Goal: Information Seeking & Learning: Check status

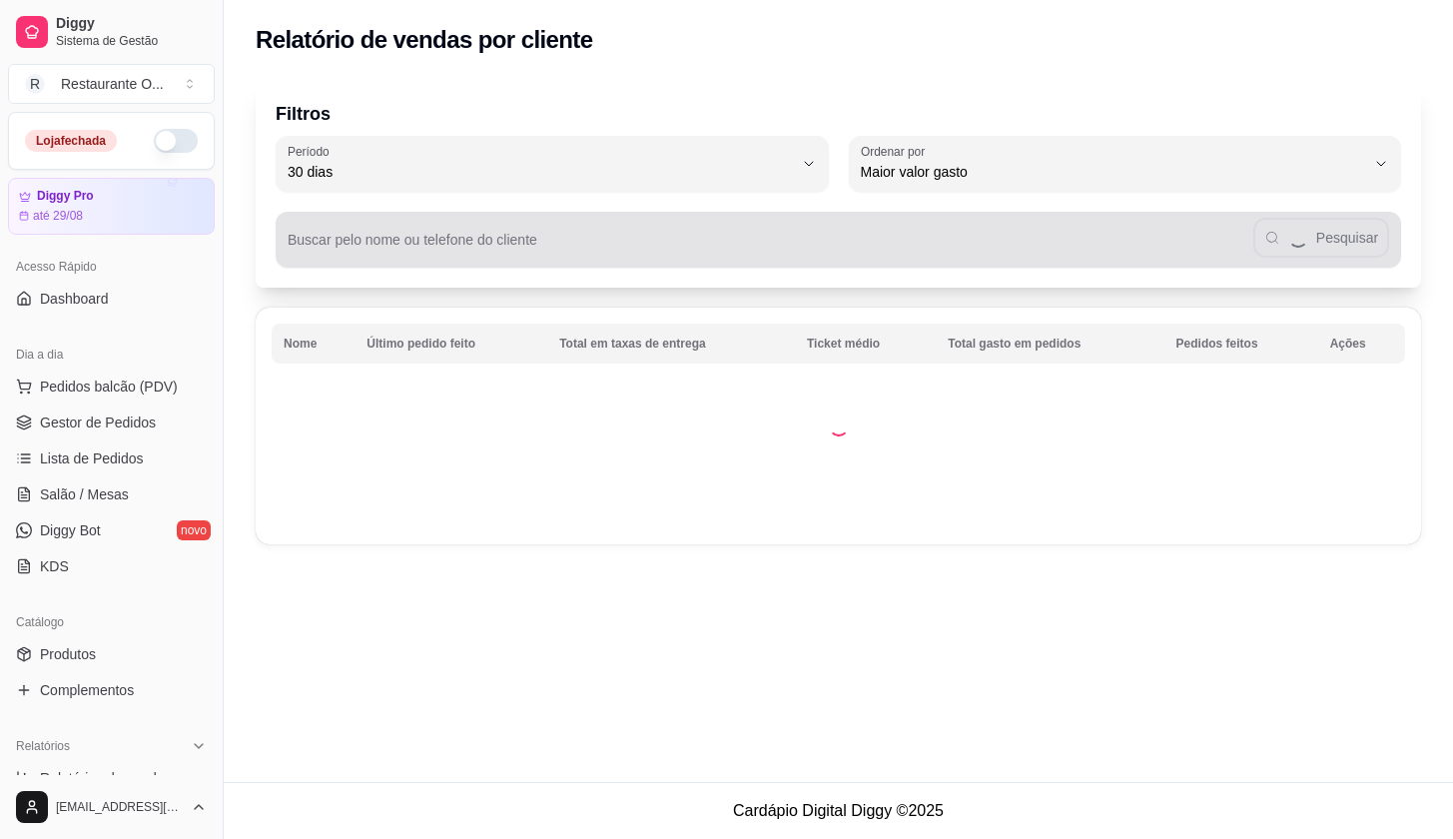
select select "30"
select select "HIGHEST_TOTAL_SPENT_WITH_ORDERS"
click at [597, 220] on div "Pesquisar" at bounding box center [839, 240] width 1102 height 40
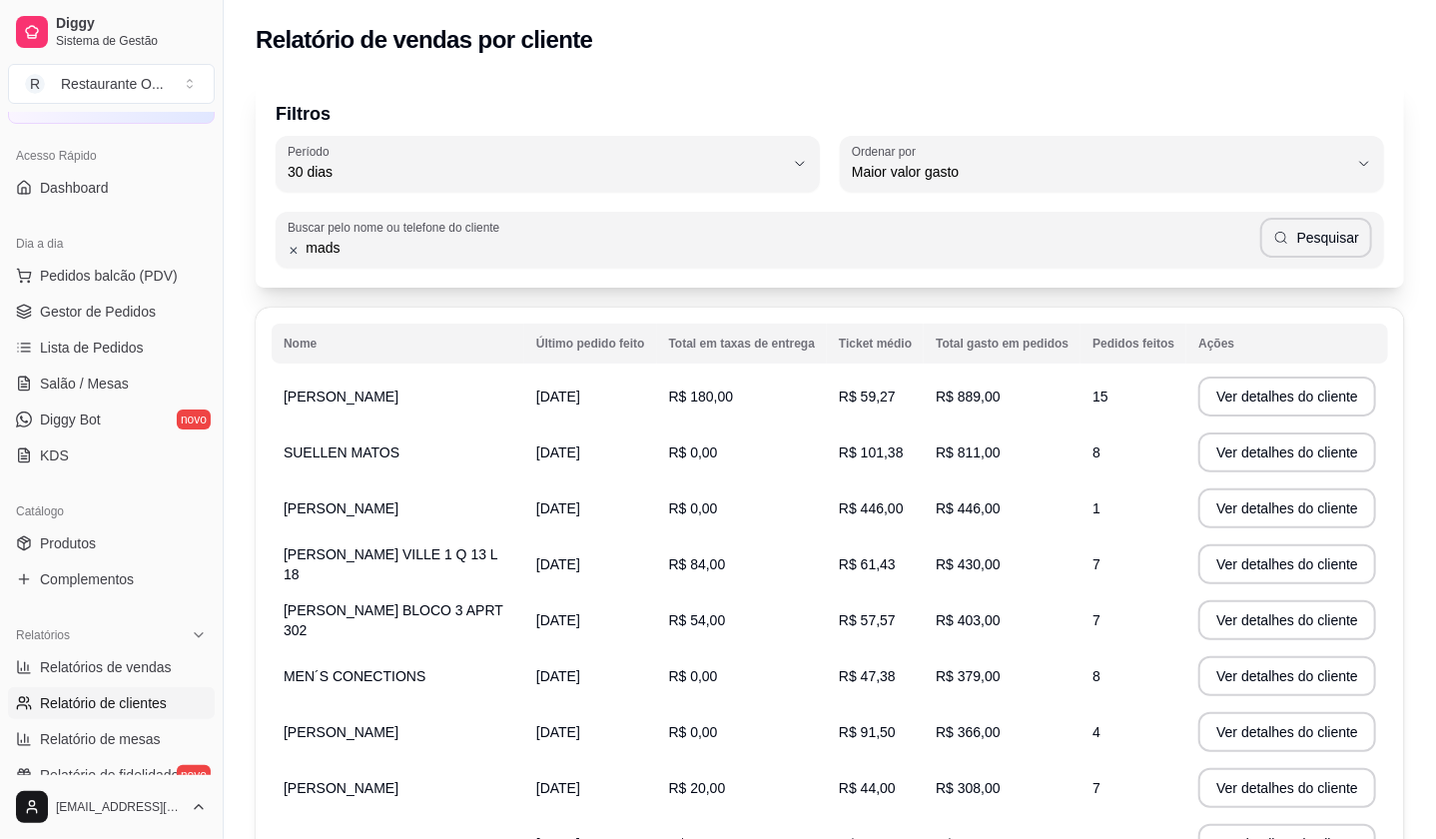
type input "mads"
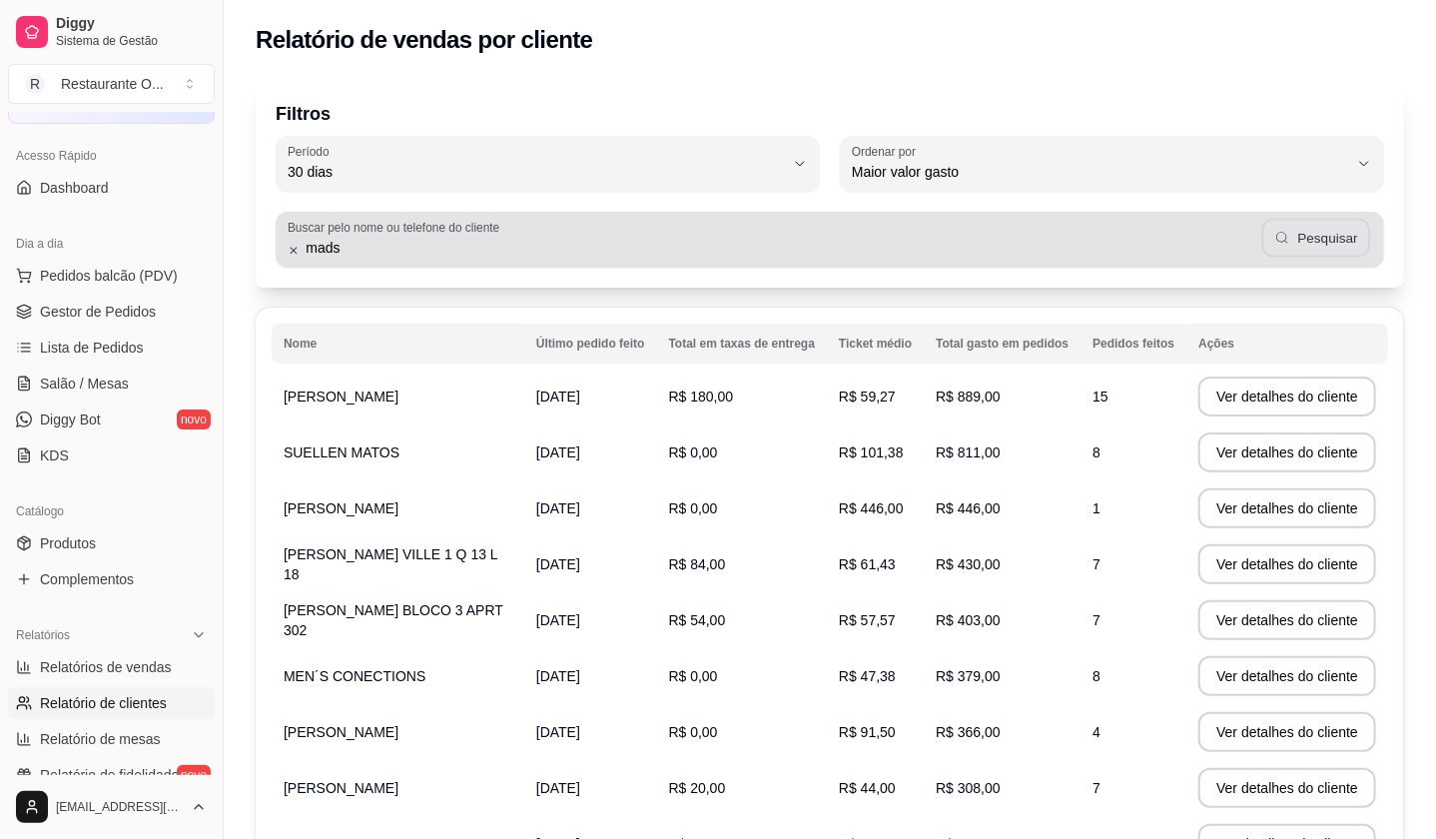
click at [1361, 238] on button "Pesquisar" at bounding box center [1315, 238] width 109 height 39
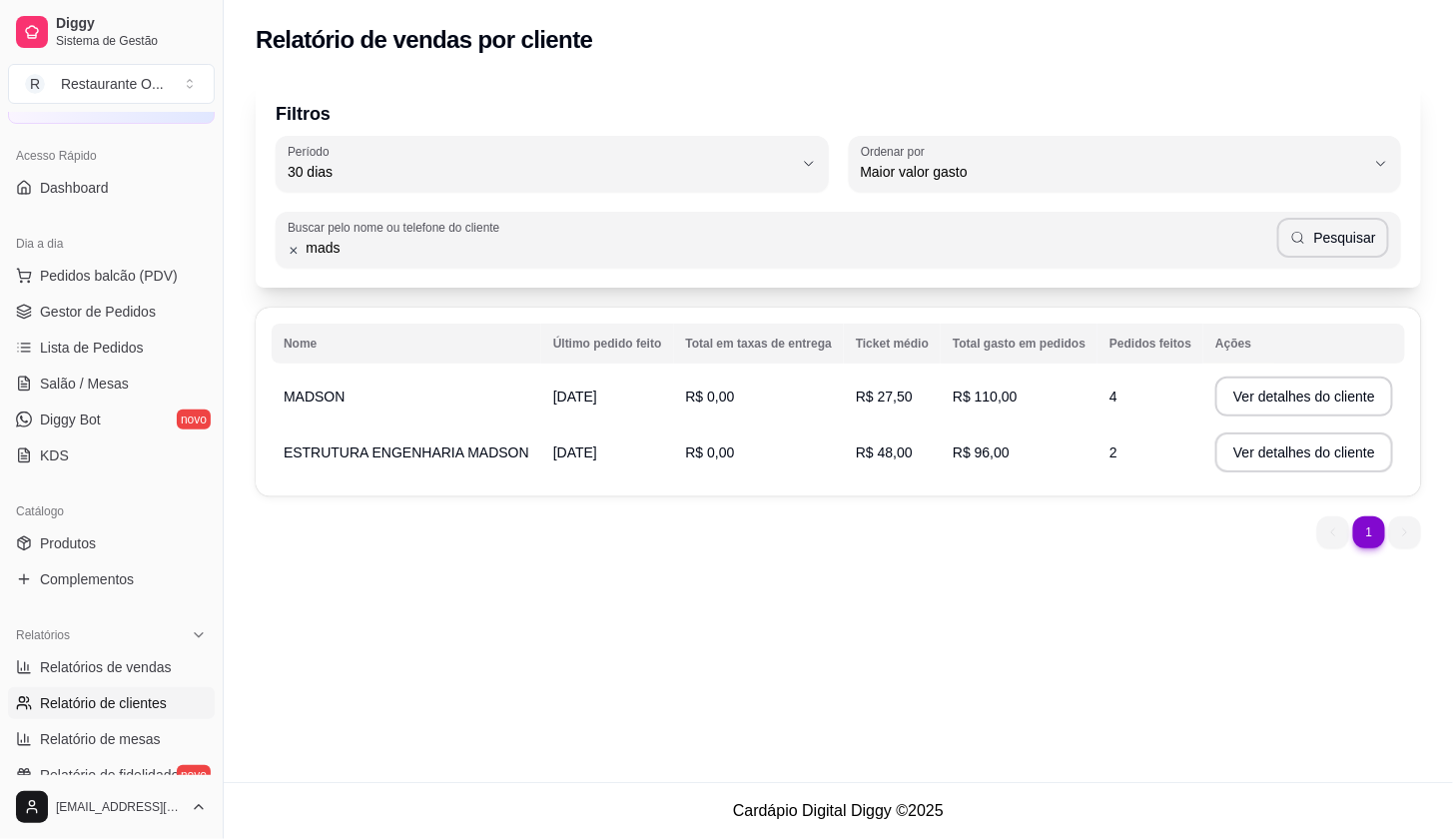
click at [368, 390] on td "MADSON" at bounding box center [407, 397] width 270 height 56
click at [1327, 405] on button "Ver detalhes do cliente" at bounding box center [1304, 397] width 178 height 40
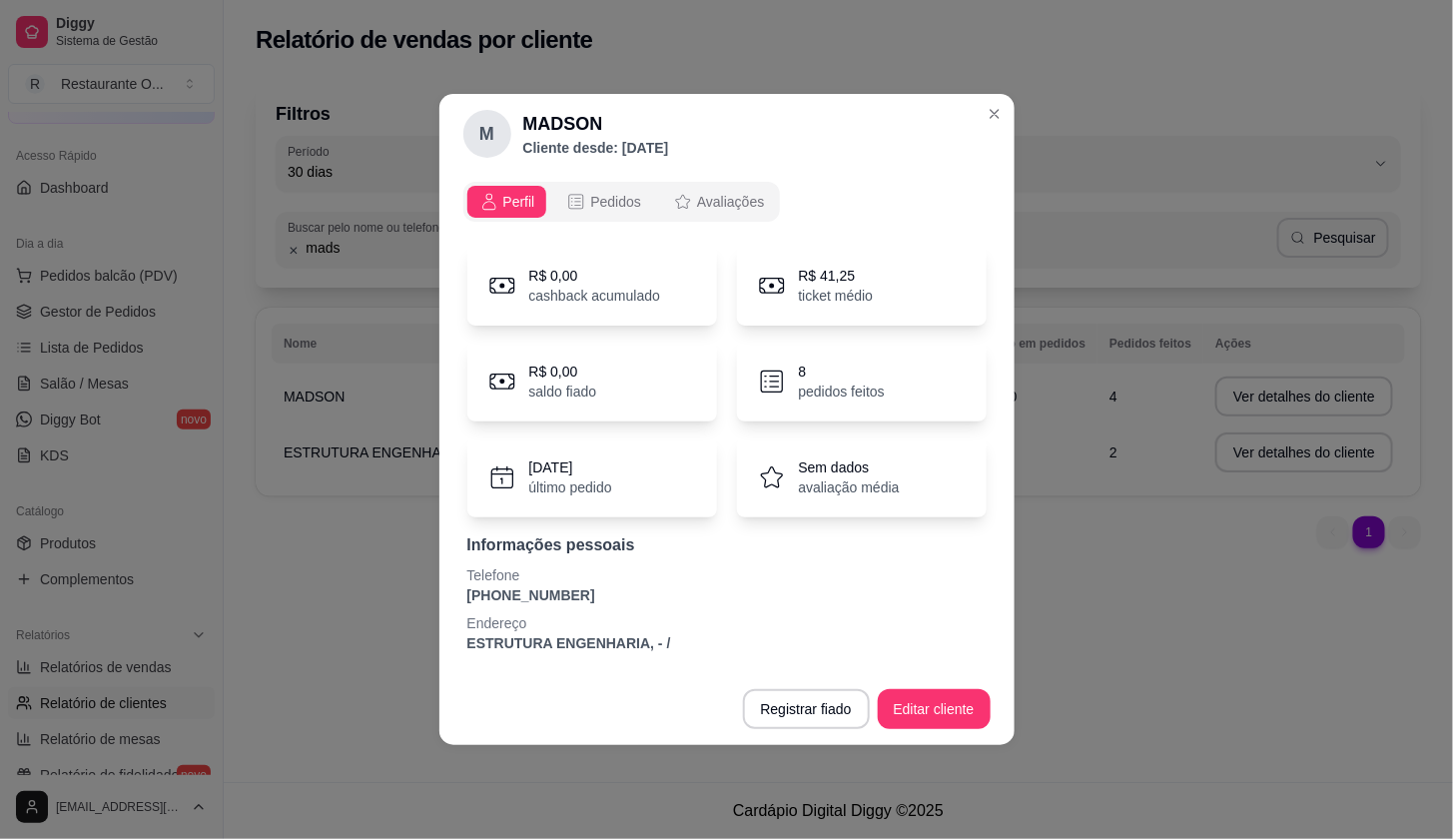
click at [614, 186] on button "Pedidos" at bounding box center [603, 202] width 99 height 32
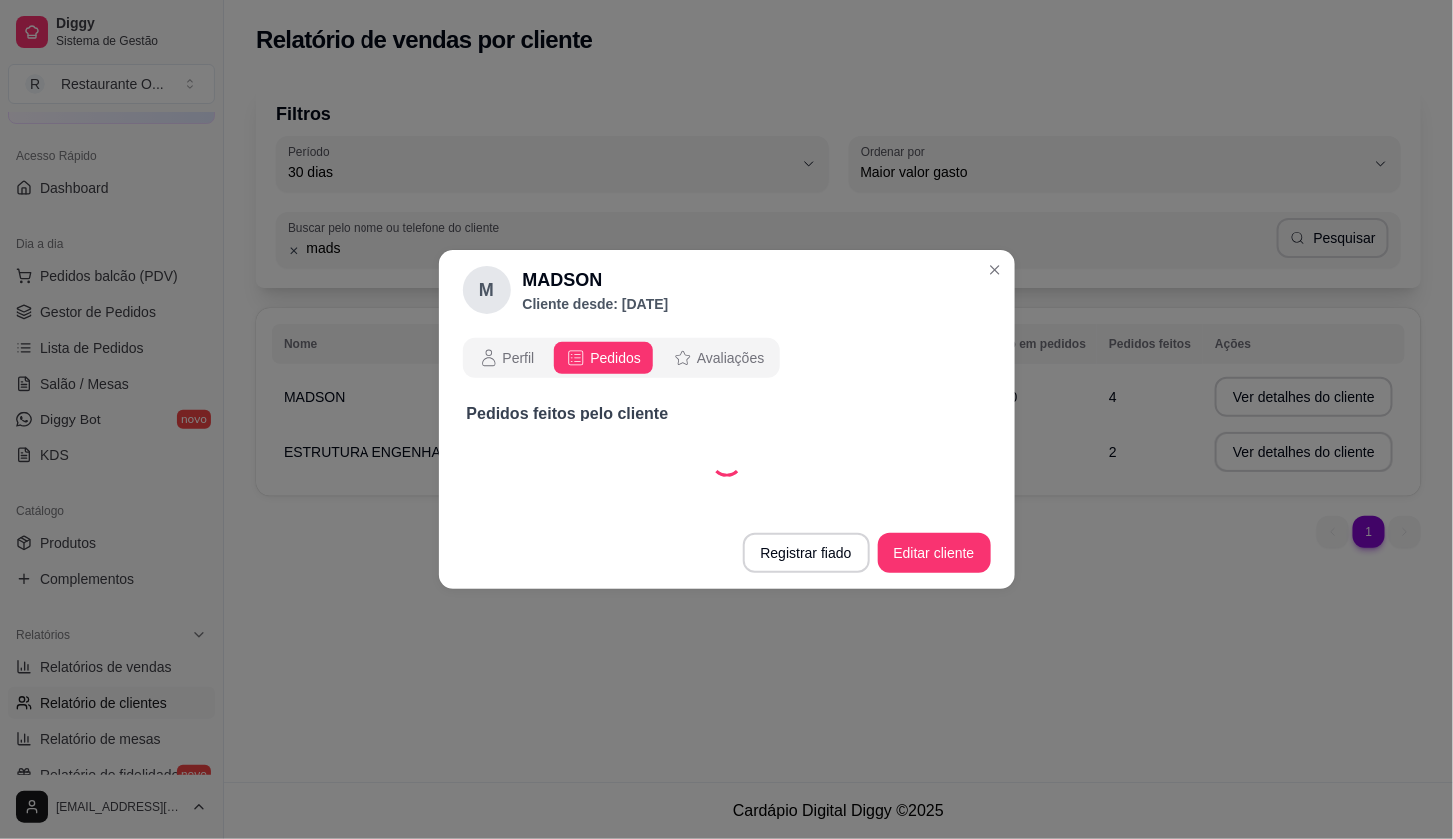
select select "30"
select select "ALL"
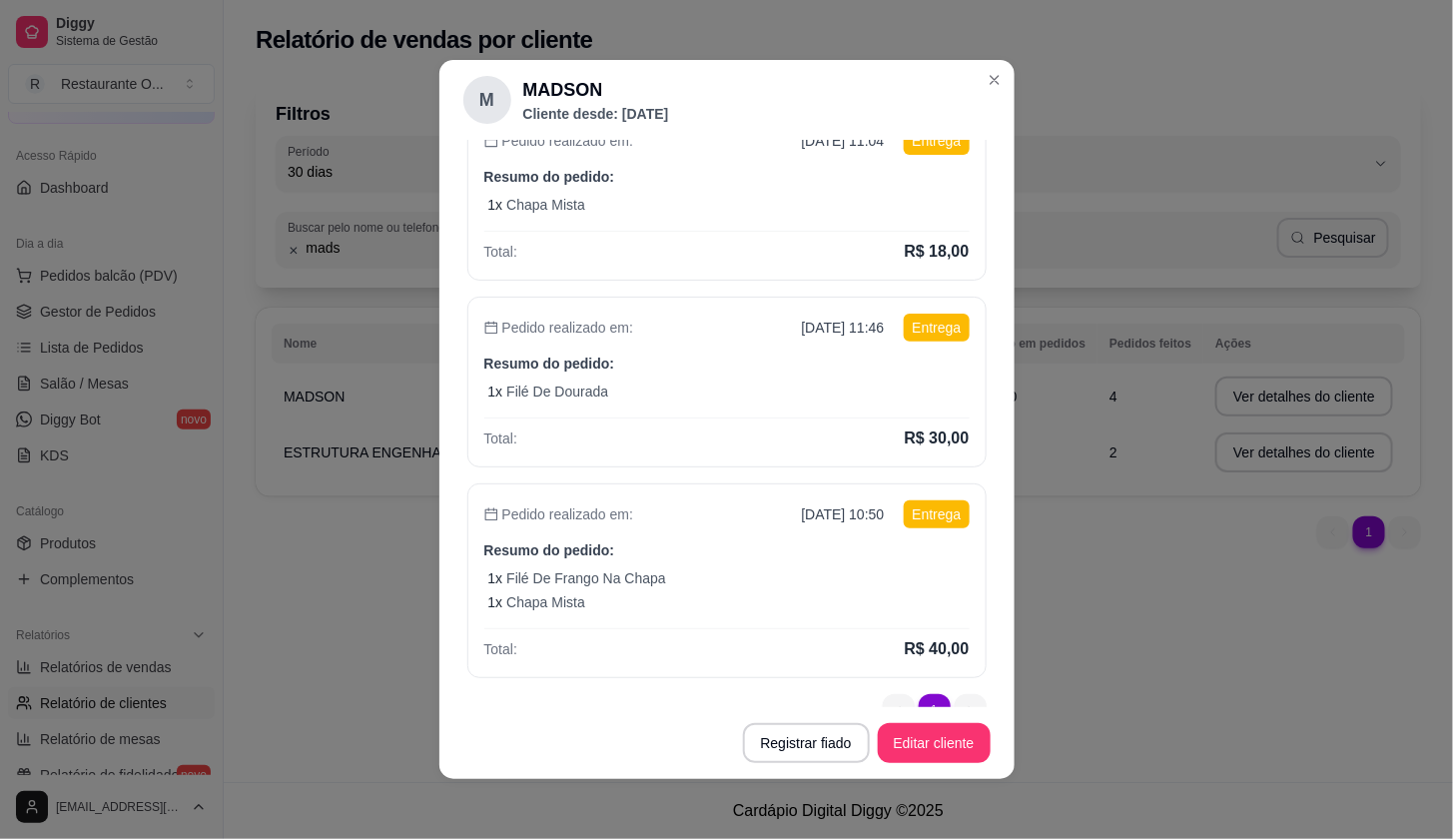
scroll to position [438, 0]
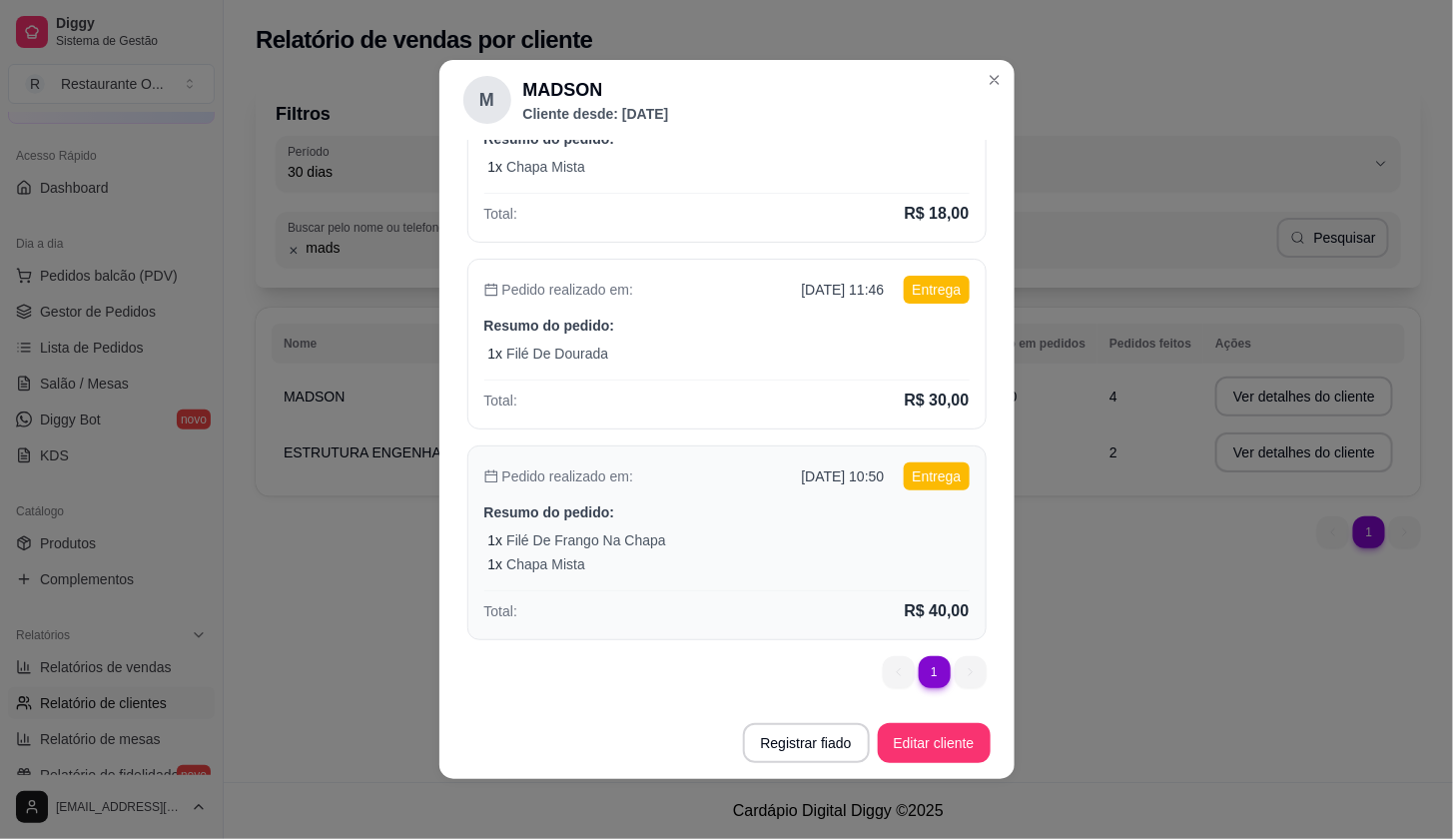
click at [467, 562] on div "Pedido realizado em: [DATE] 10:50 Entrega Resumo do pedido: 1 x Filé De Frango …" at bounding box center [726, 542] width 519 height 195
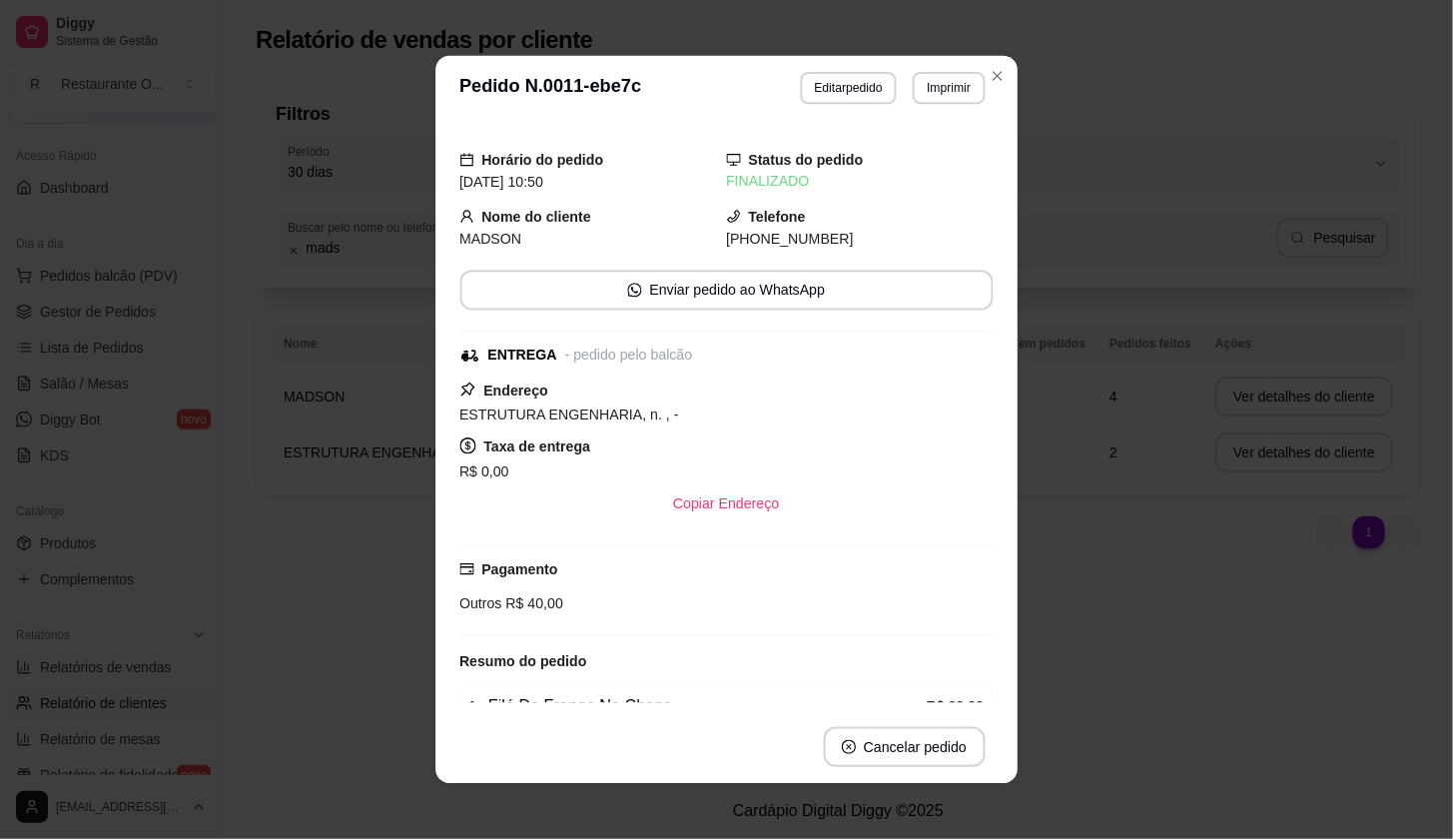
click at [435, 537] on div "Horário do pedido [DATE] 10:50 Status do pedido FINALIZADO Nome do cliente MADS…" at bounding box center [726, 415] width 582 height 590
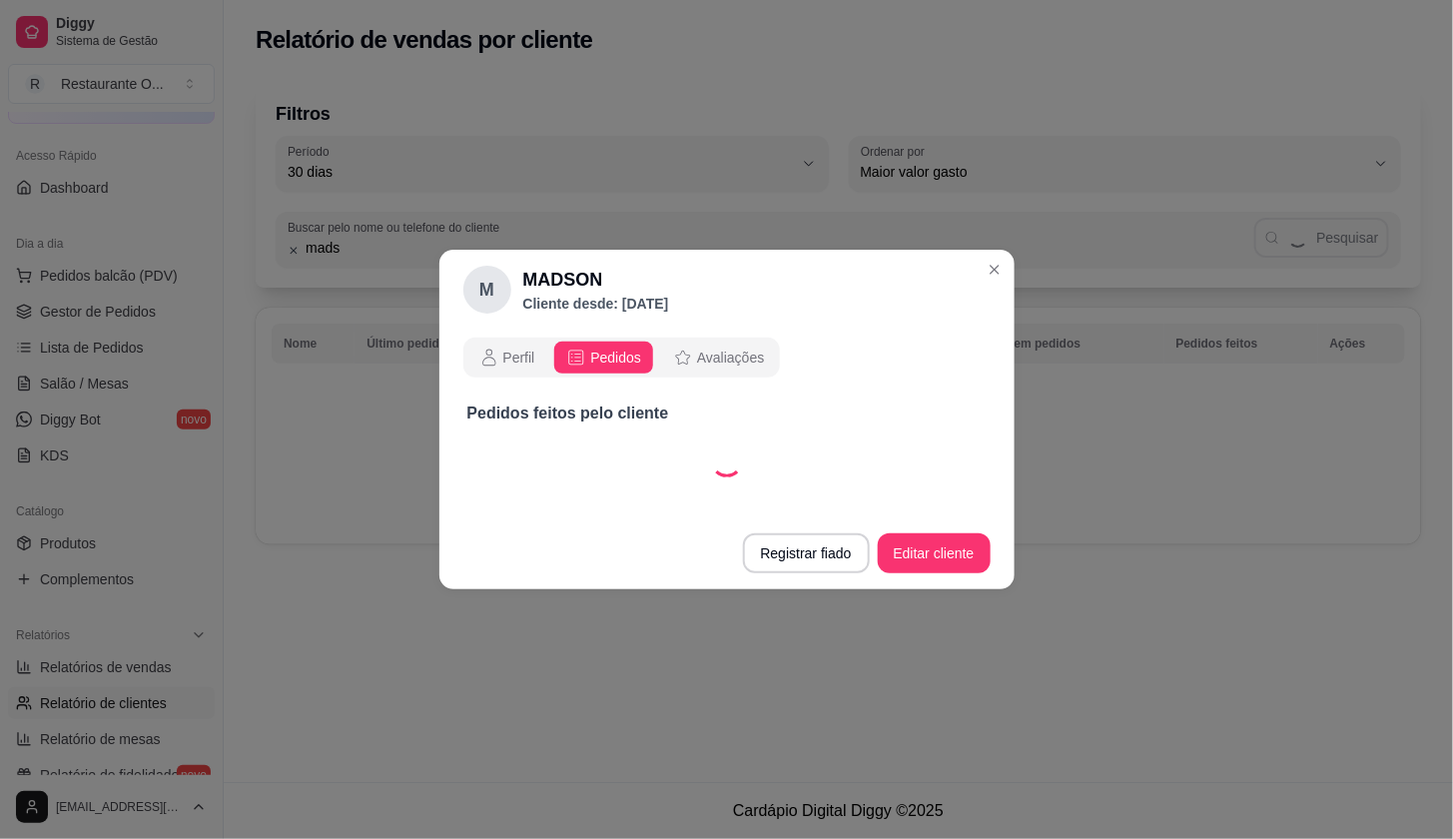
scroll to position [0, 0]
select select "30"
select select "ALL"
select select "30"
select select "ALL"
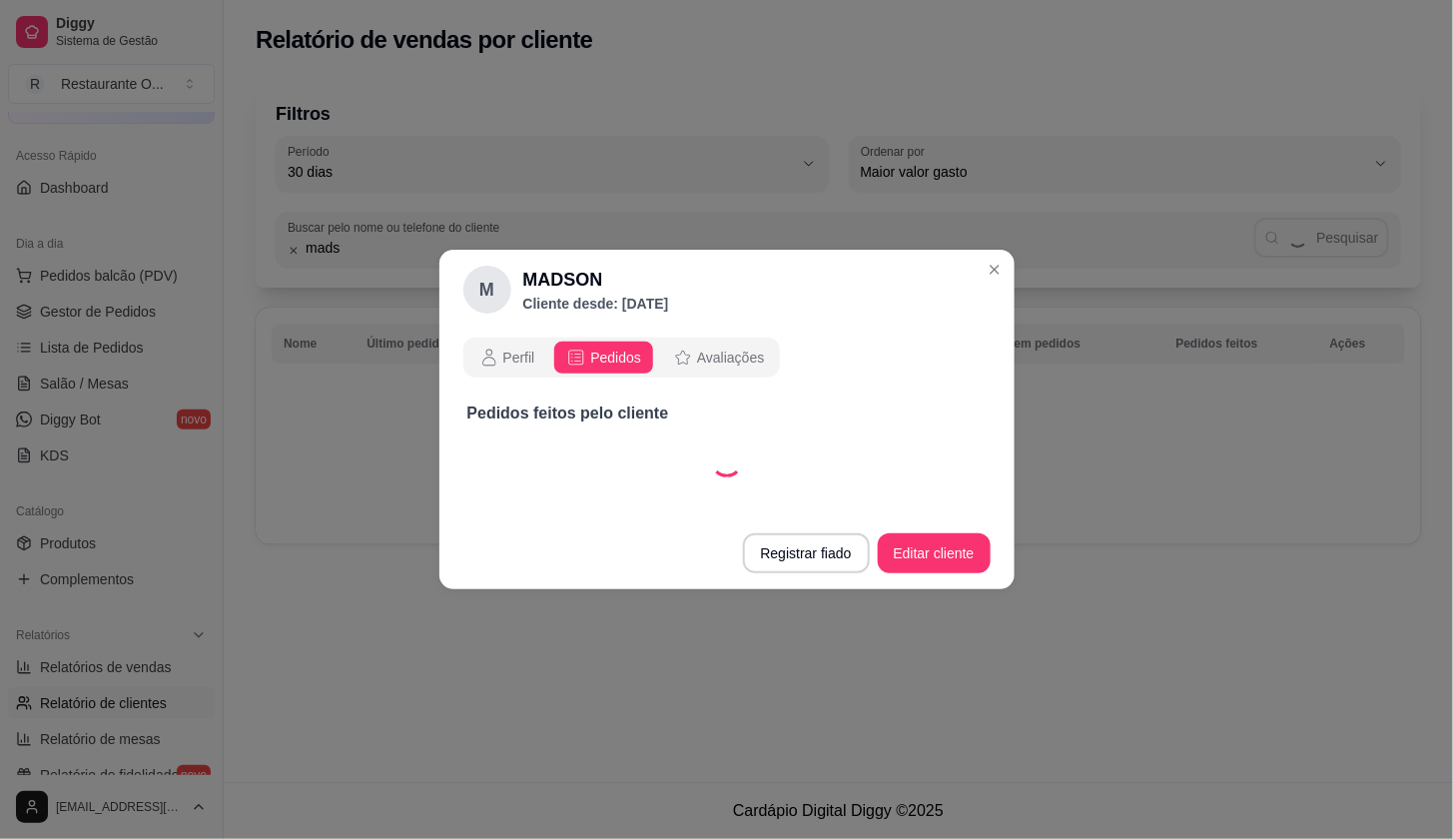
select select "30"
select select "ALL"
select select "30"
select select "ALL"
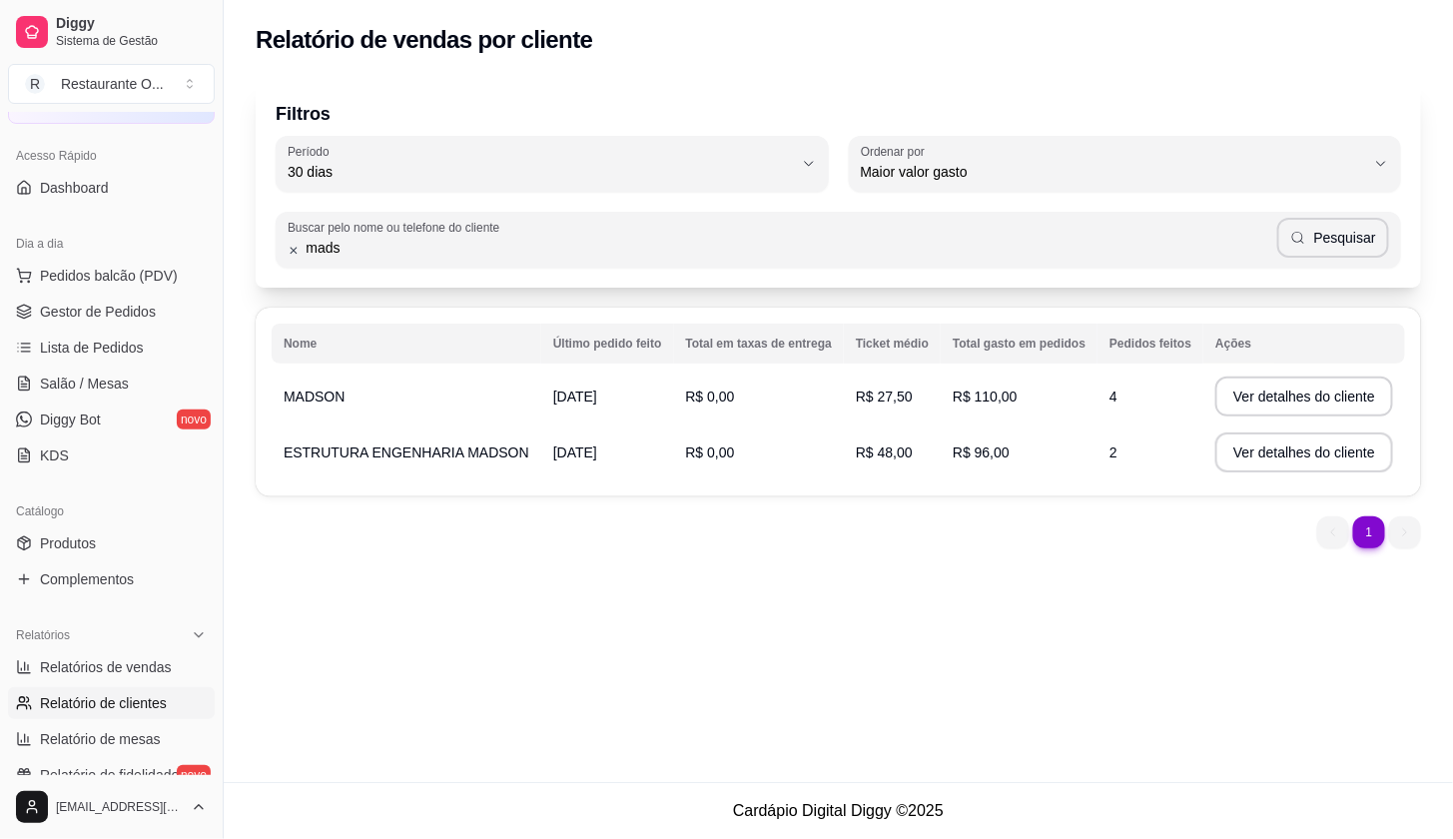
click at [1062, 404] on td "R$ 110,00" at bounding box center [1019, 397] width 157 height 56
click at [1229, 409] on button "Ver detalhes do cliente" at bounding box center [1304, 397] width 178 height 40
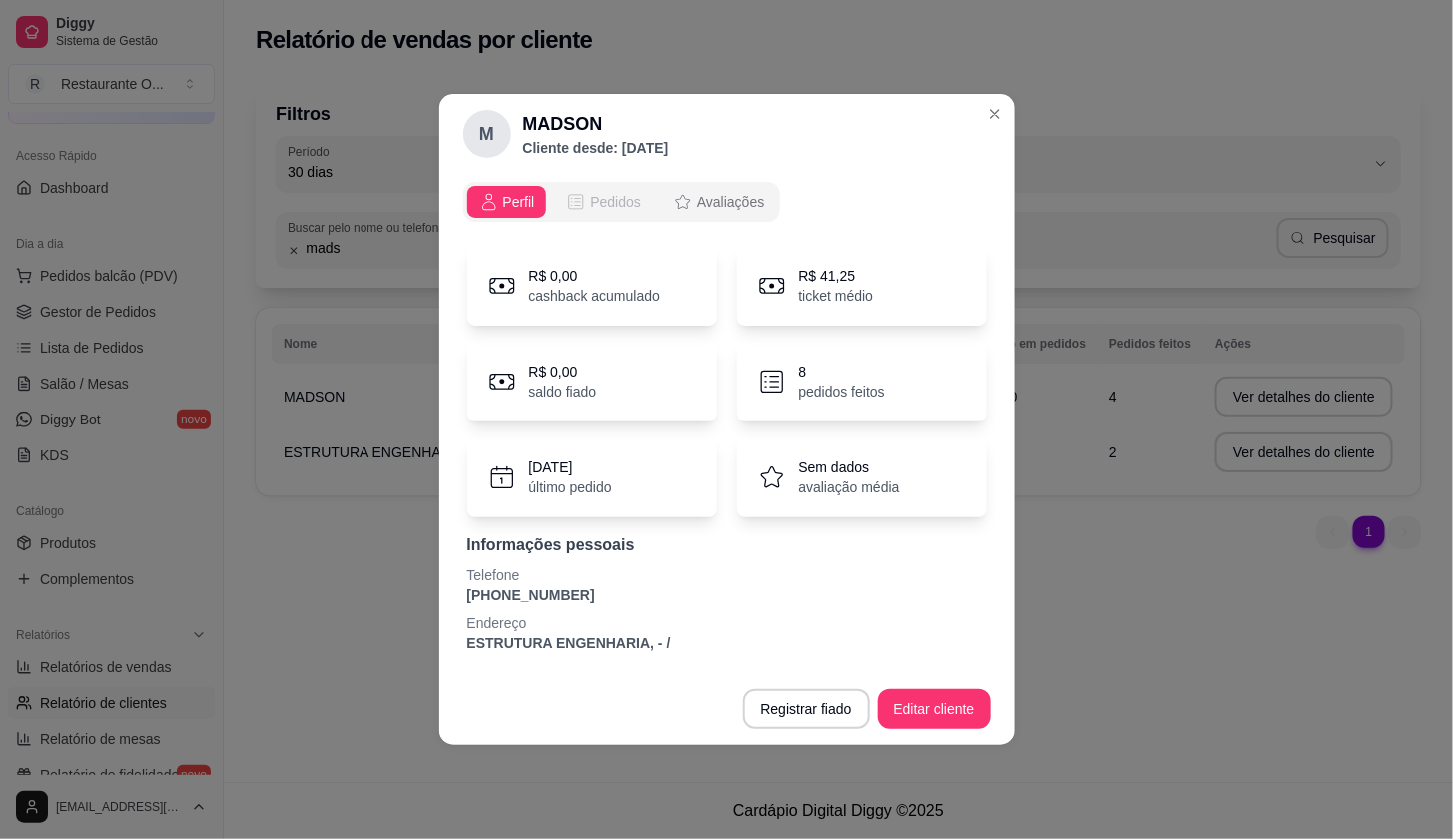
click at [622, 210] on span "Pedidos" at bounding box center [615, 202] width 51 height 20
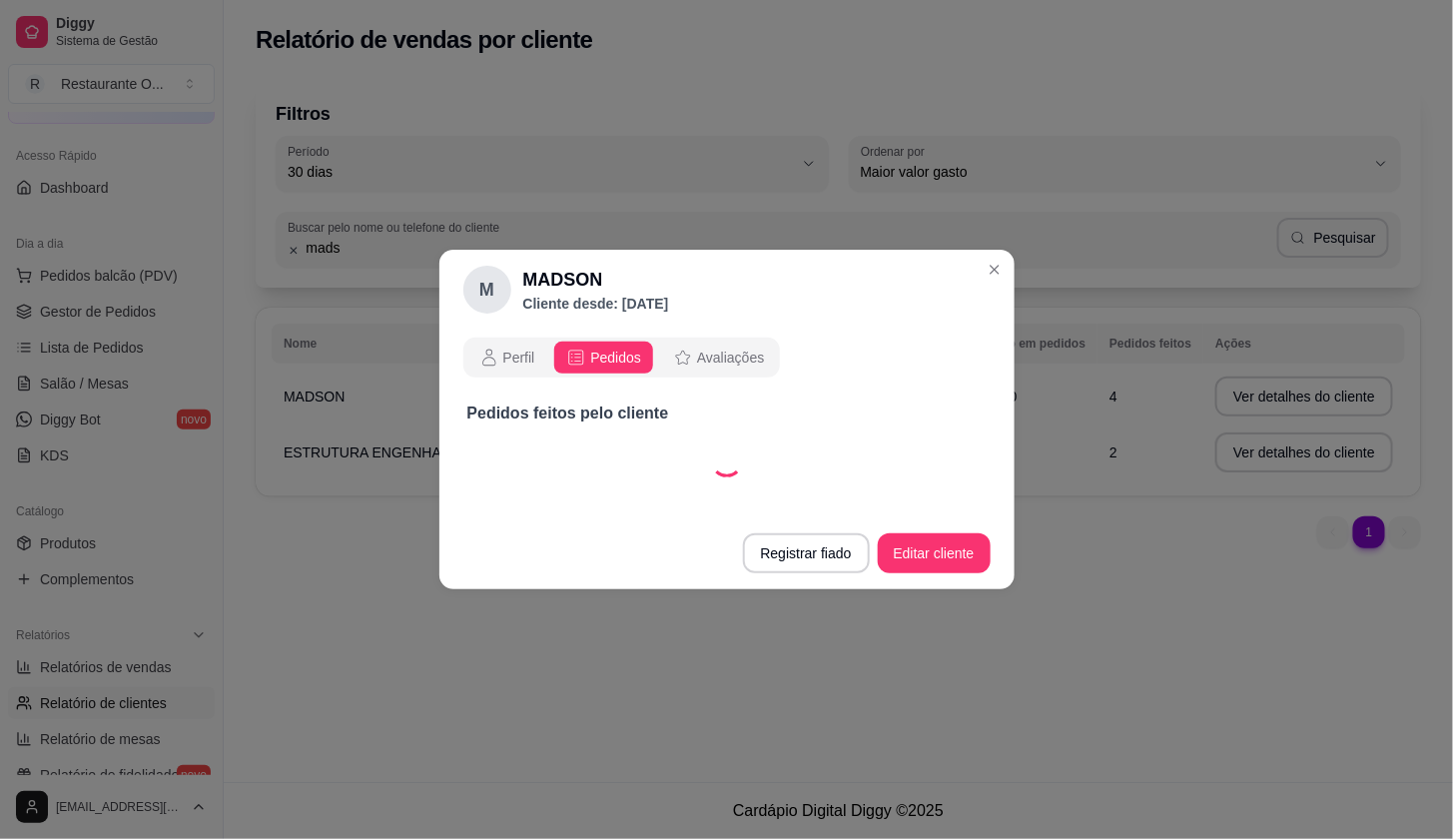
select select "30"
select select "ALL"
select select "30"
select select "ALL"
select select "30"
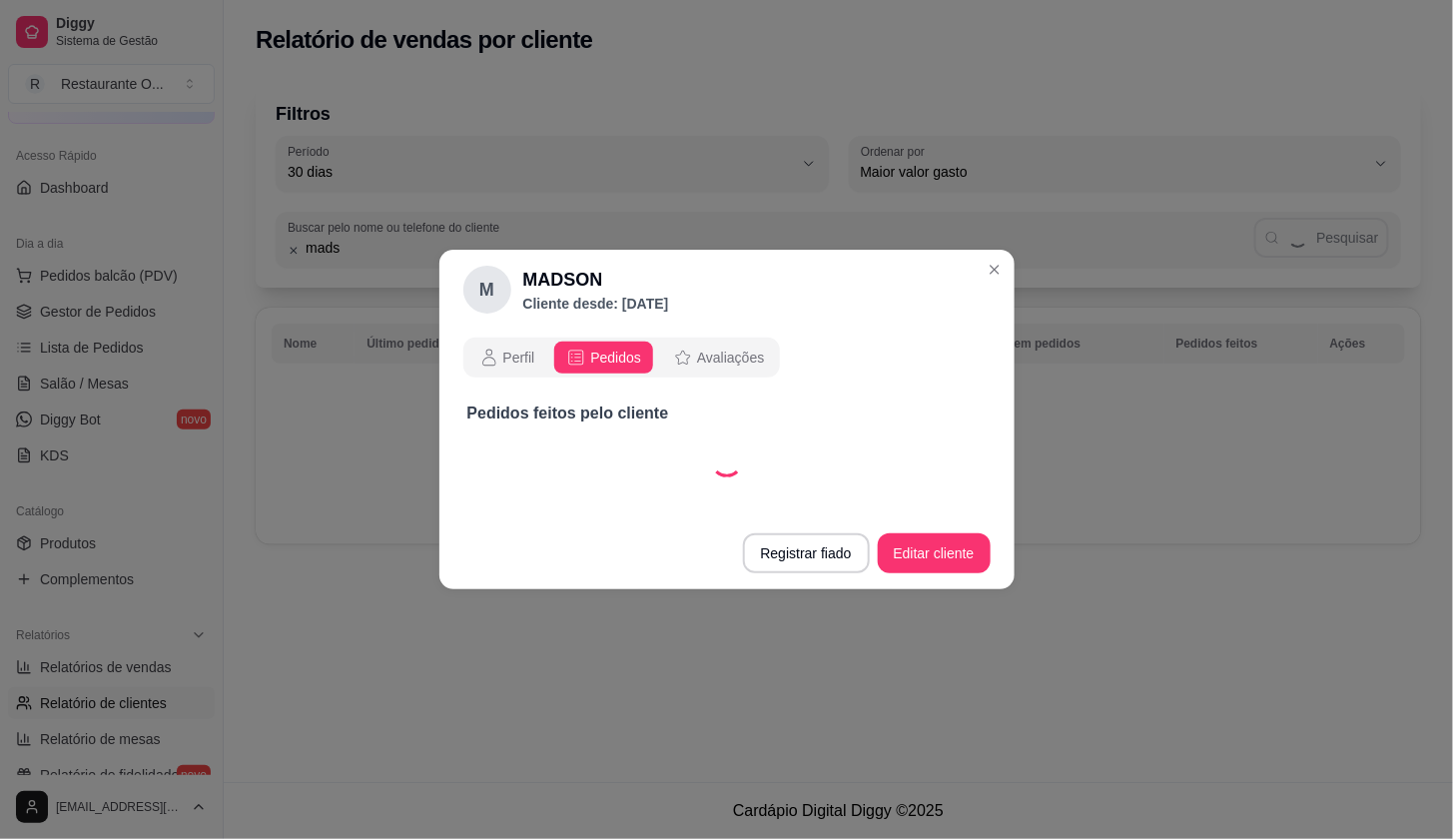
select select "ALL"
select select "30"
select select "ALL"
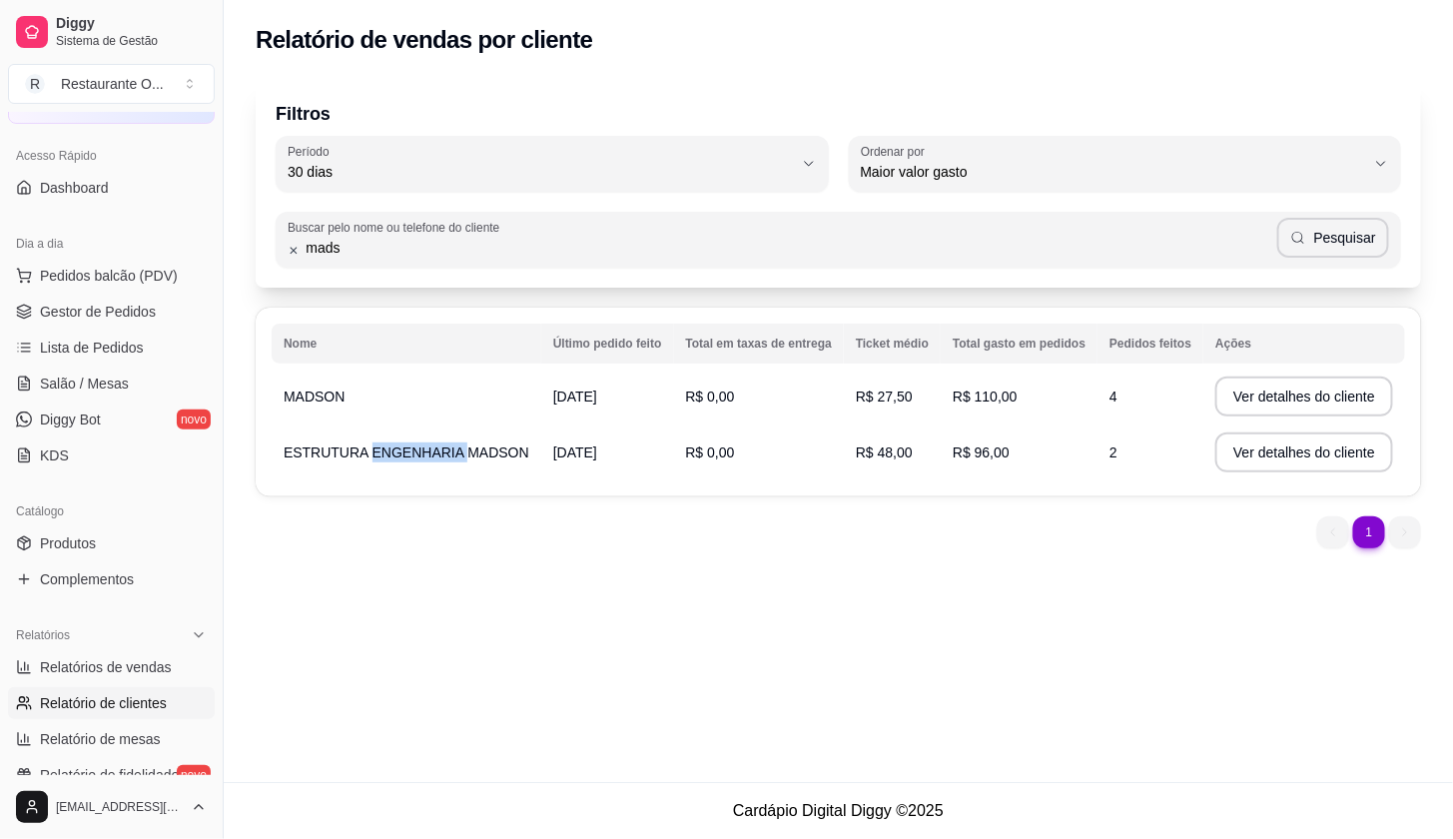
click at [365, 450] on span "ESTRUTURA ENGENHARIA MADSON" at bounding box center [407, 452] width 246 height 16
click at [620, 457] on td "[DATE]" at bounding box center [607, 452] width 133 height 56
click at [1312, 447] on button "Ver detalhes do cliente" at bounding box center [1304, 452] width 178 height 40
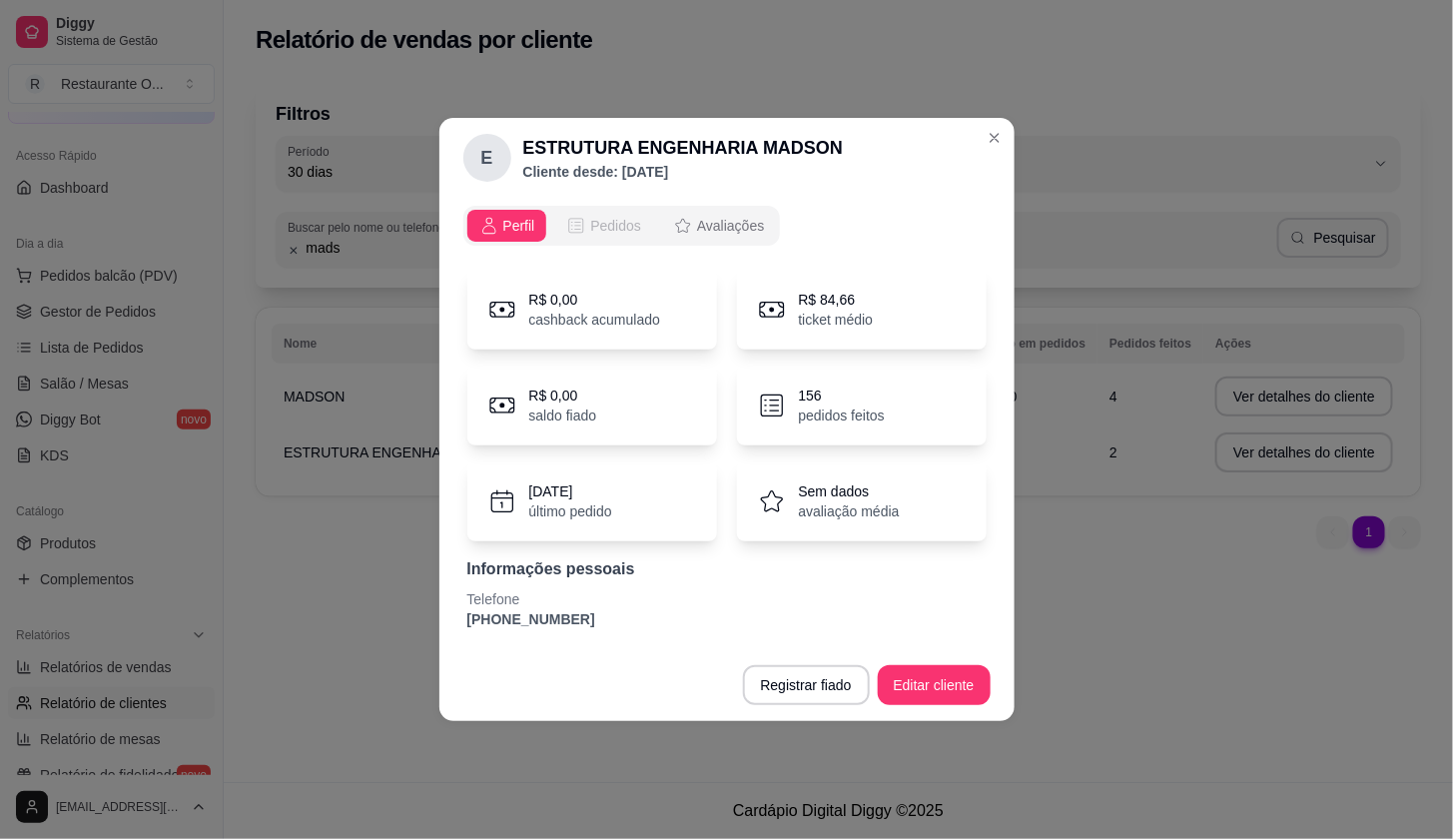
click at [646, 216] on button "Pedidos" at bounding box center [603, 226] width 99 height 32
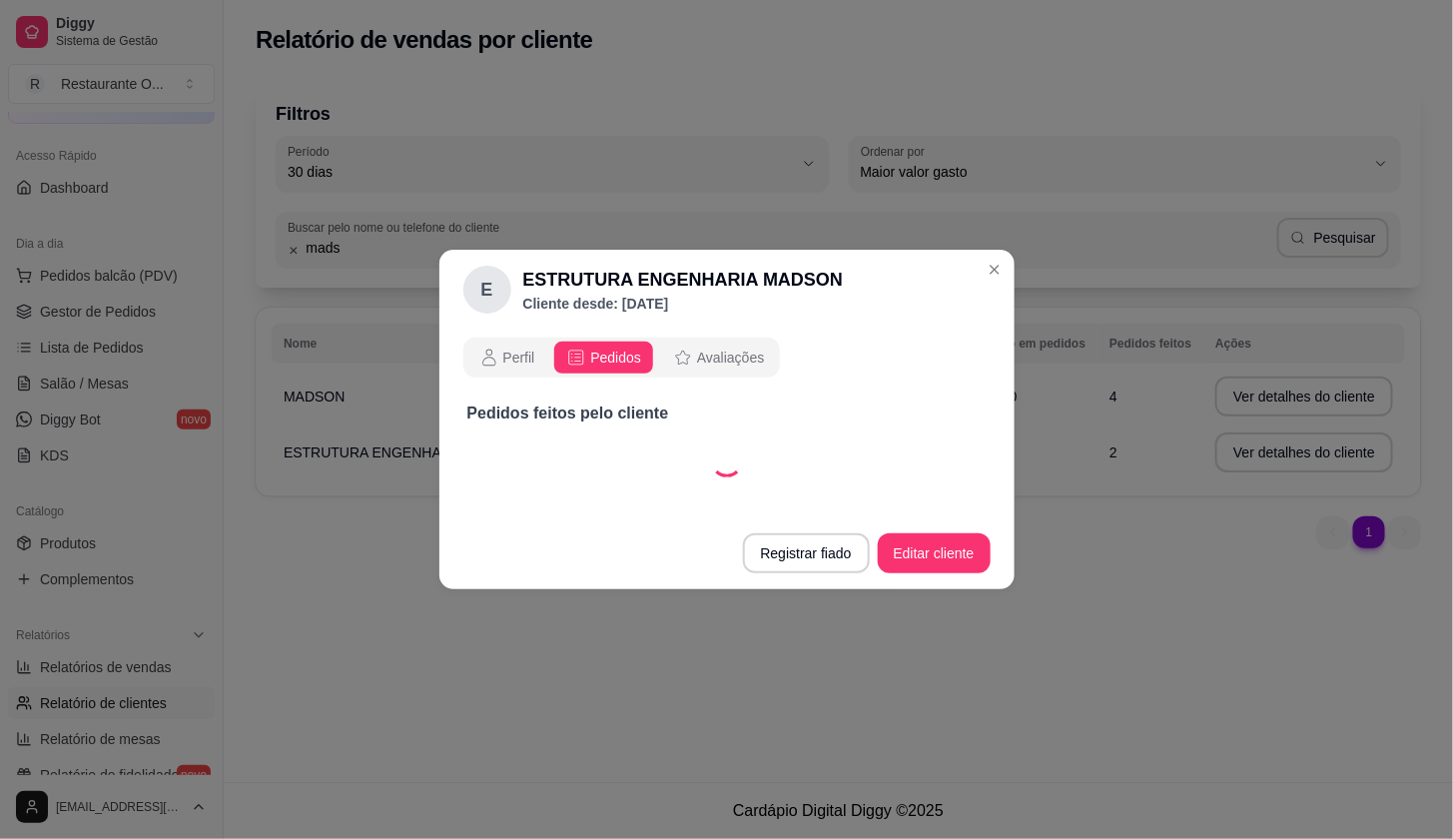
select select "30"
select select "ALL"
select select "30"
select select "ALL"
select select "30"
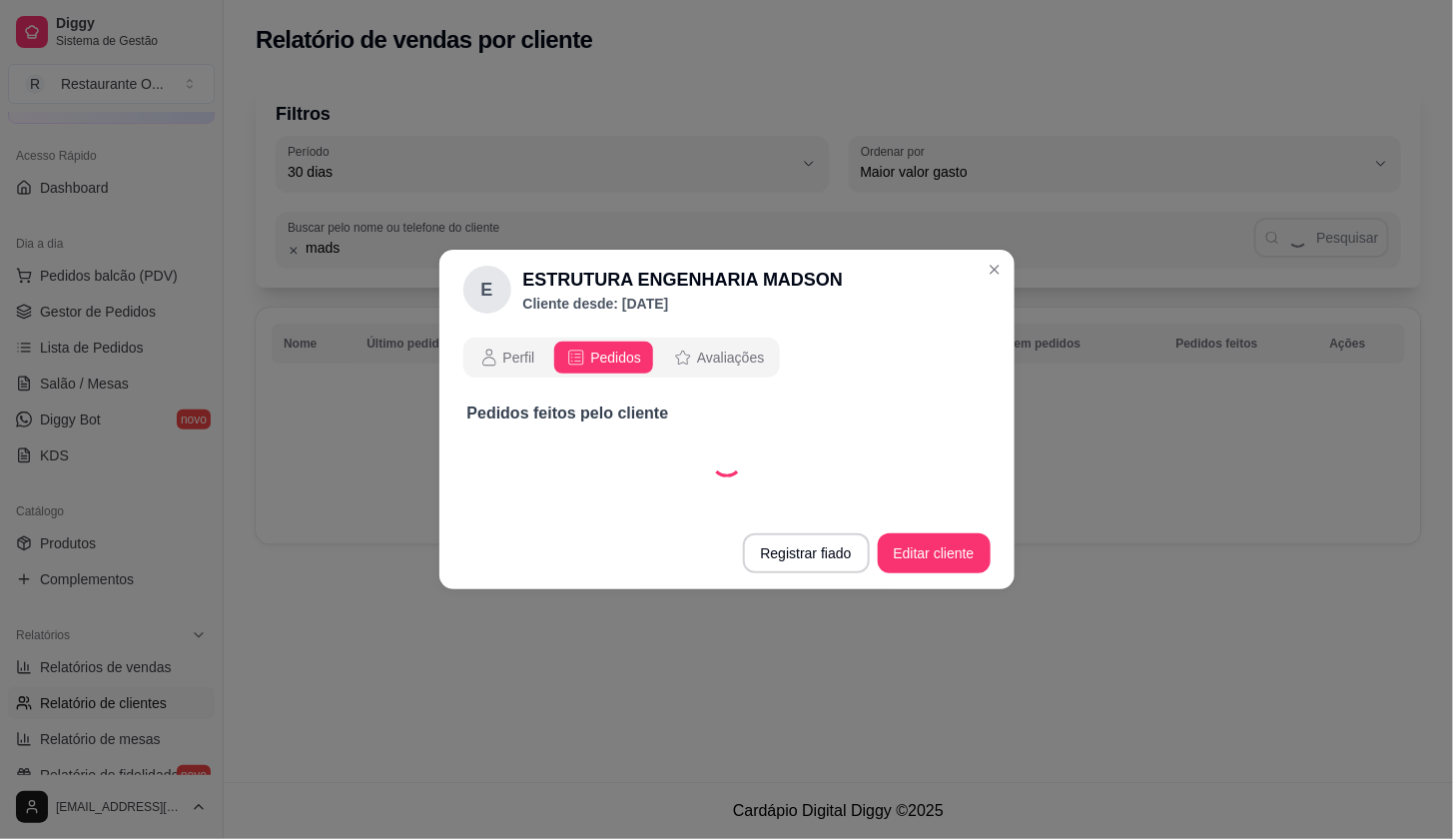
select select "ALL"
select select "30"
select select "ALL"
select select "30"
select select "ALL"
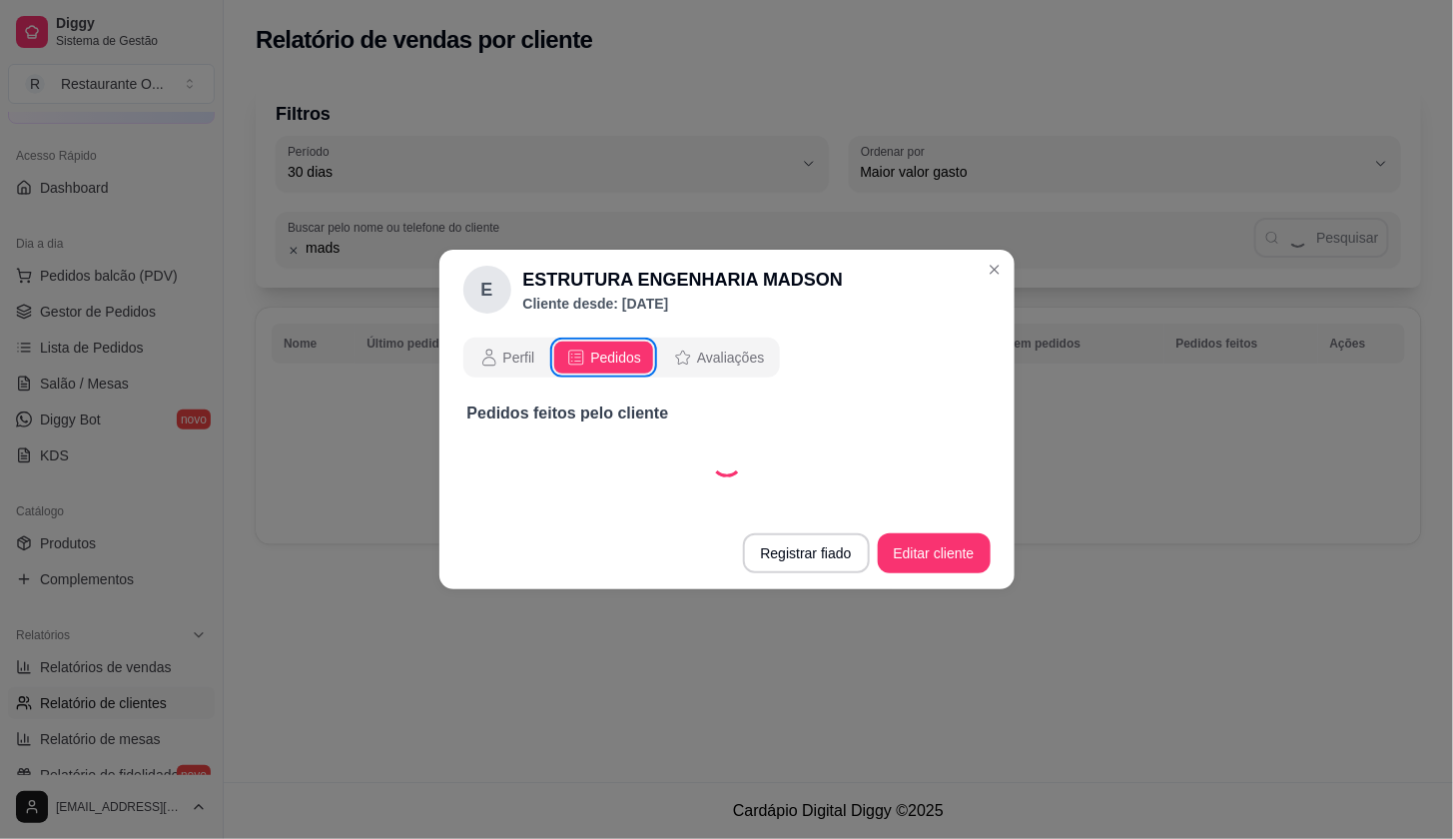
select select "30"
select select "ALL"
select select "30"
select select "ALL"
